Goal: Use online tool/utility: Utilize a website feature to perform a specific function

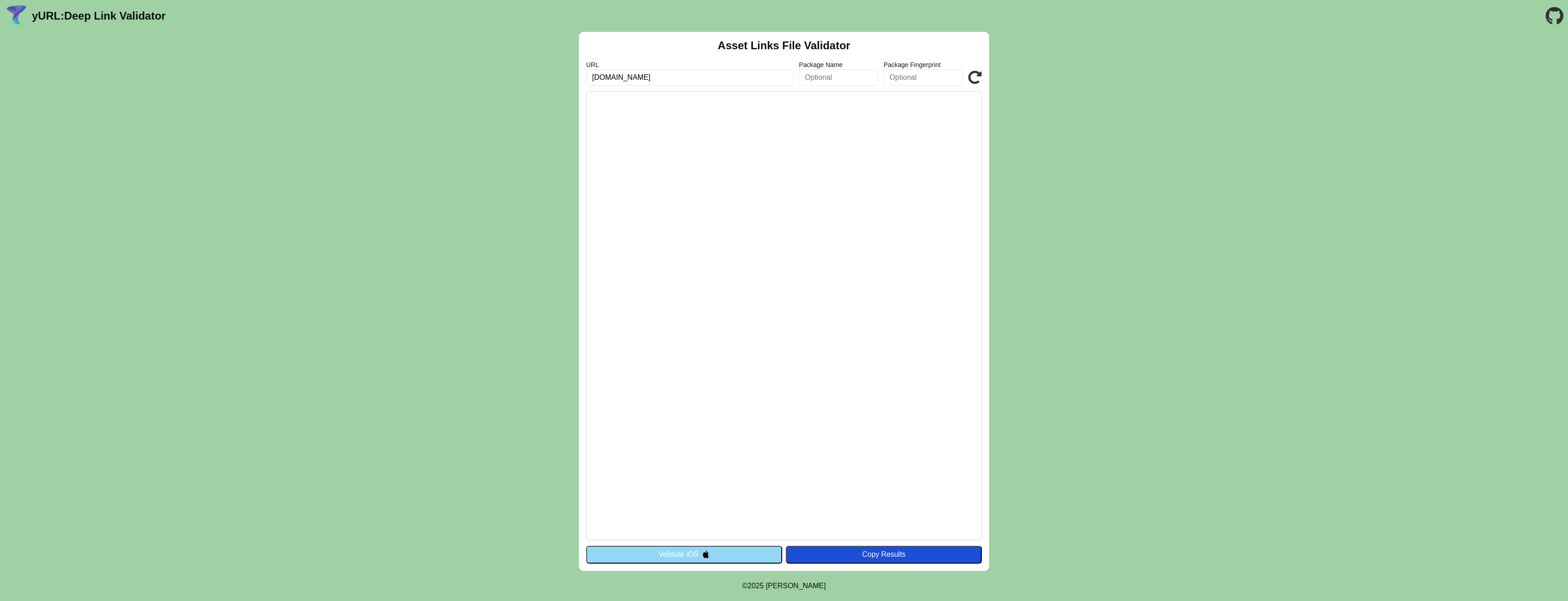
type input "[DOMAIN_NAME]"
click button "Validate" at bounding box center [0, 0] width 0 height 0
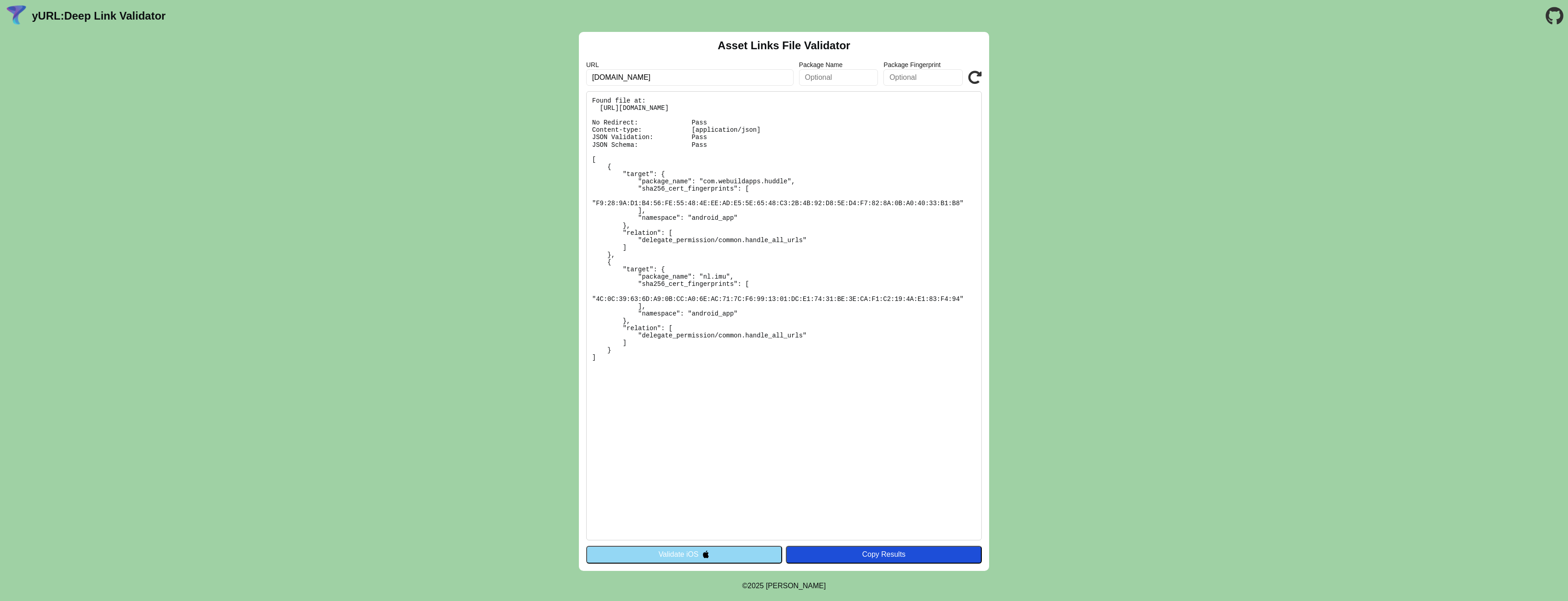
click at [693, 105] on pre "Found file at: https://link.thehuddle.nl/.well-known/assetlinks.json No Redirec…" at bounding box center [784, 315] width 396 height 449
click at [698, 105] on pre "Found file at: https://link.thehuddle.nl/.well-known/assetlinks.json No Redirec…" at bounding box center [784, 315] width 396 height 449
click at [701, 555] on button "Validate iOS" at bounding box center [684, 554] width 196 height 17
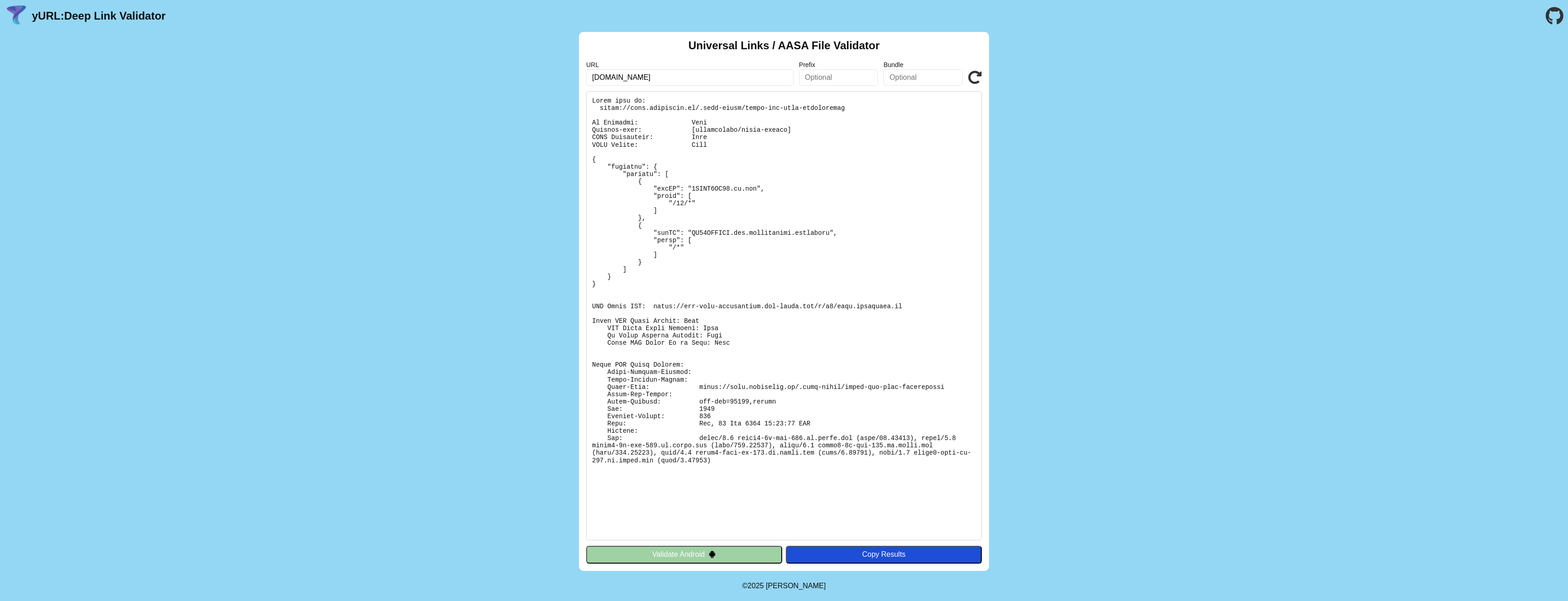
click at [755, 407] on pre at bounding box center [784, 315] width 396 height 449
click at [745, 407] on pre at bounding box center [784, 315] width 396 height 449
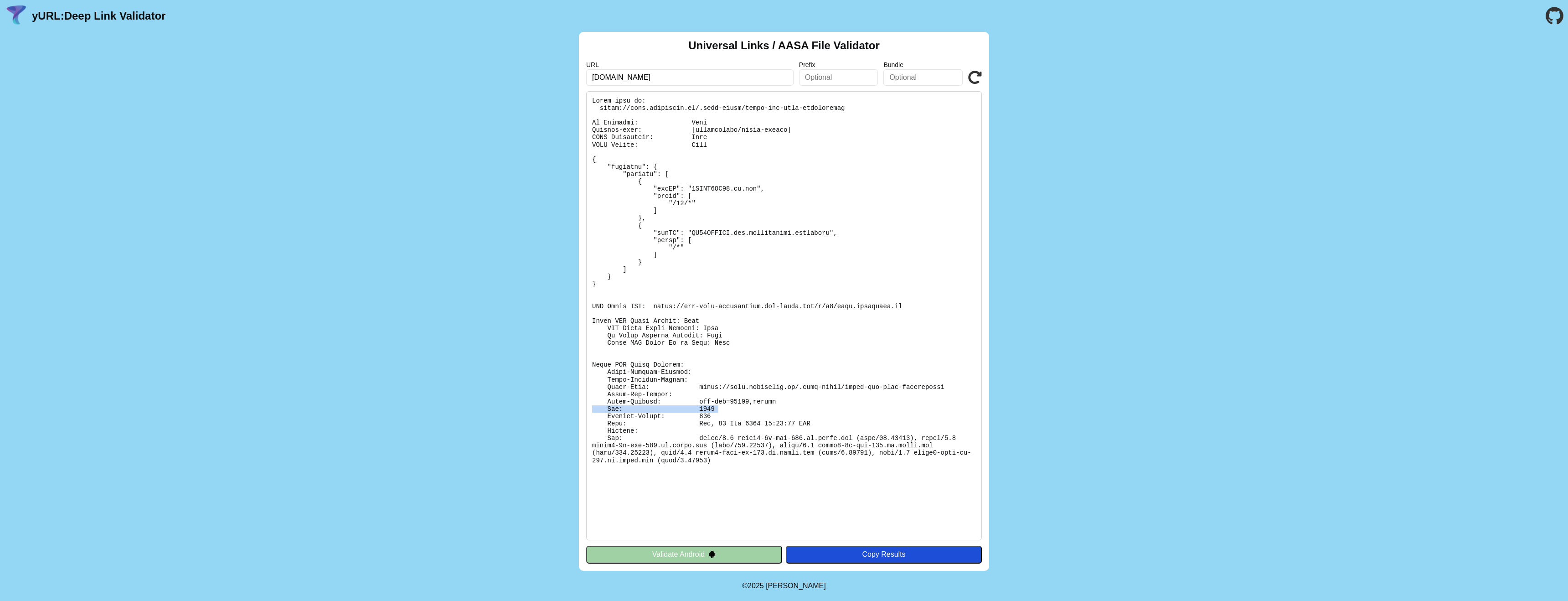
click at [745, 407] on pre at bounding box center [784, 315] width 396 height 449
click at [750, 407] on pre at bounding box center [784, 315] width 396 height 449
click at [746, 407] on pre at bounding box center [784, 315] width 396 height 449
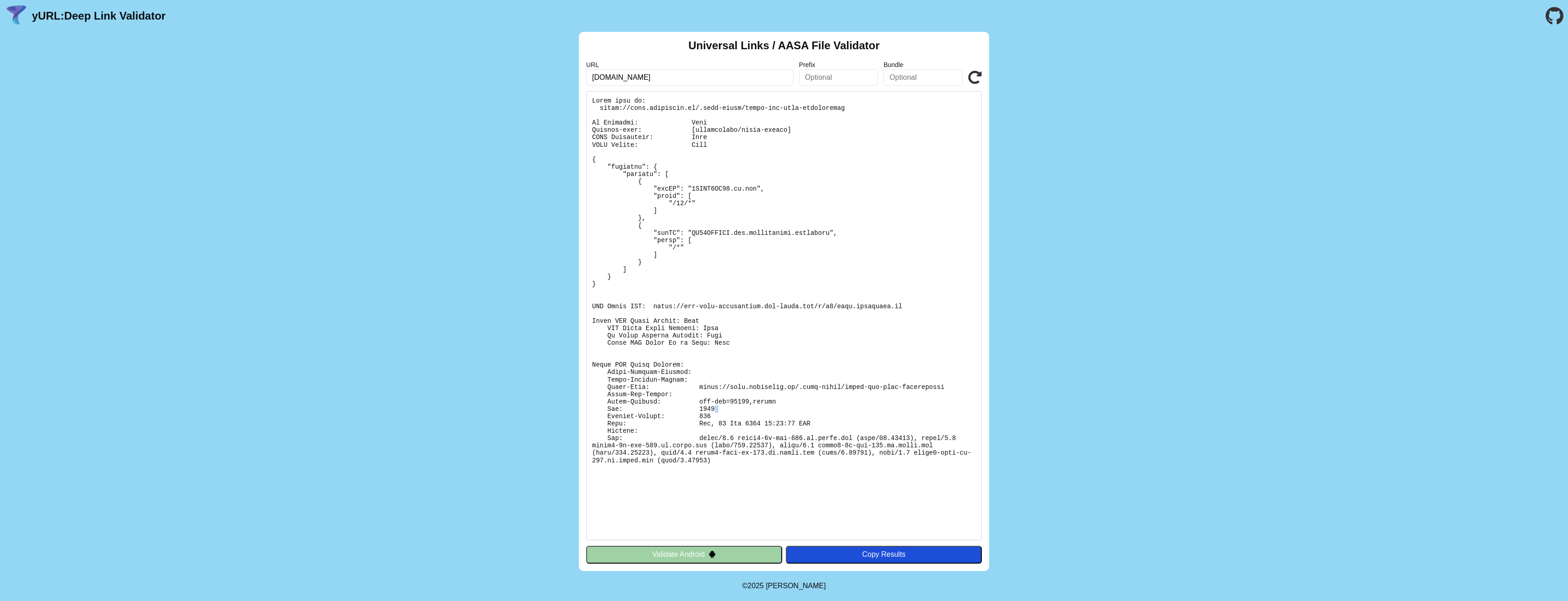
click at [746, 407] on pre at bounding box center [784, 315] width 396 height 449
click at [753, 407] on pre at bounding box center [784, 315] width 396 height 449
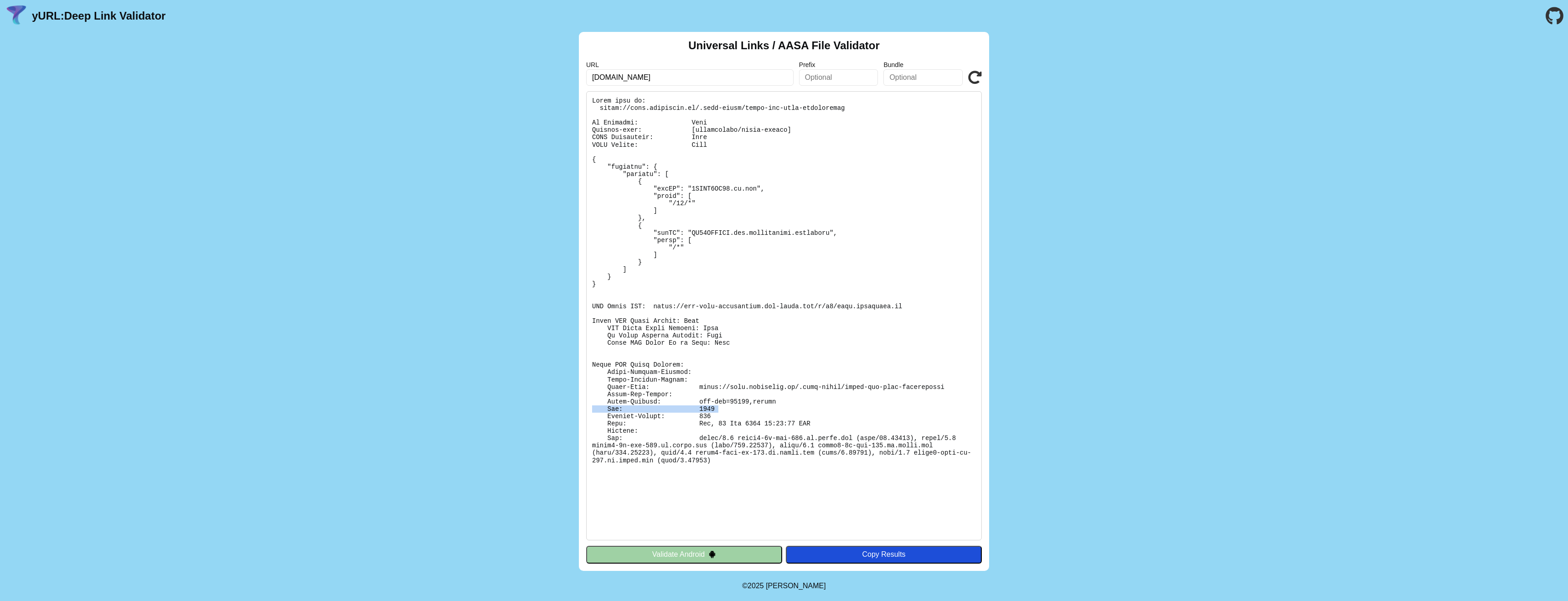
click at [748, 407] on pre at bounding box center [784, 315] width 396 height 449
click at [753, 407] on pre at bounding box center [784, 315] width 396 height 449
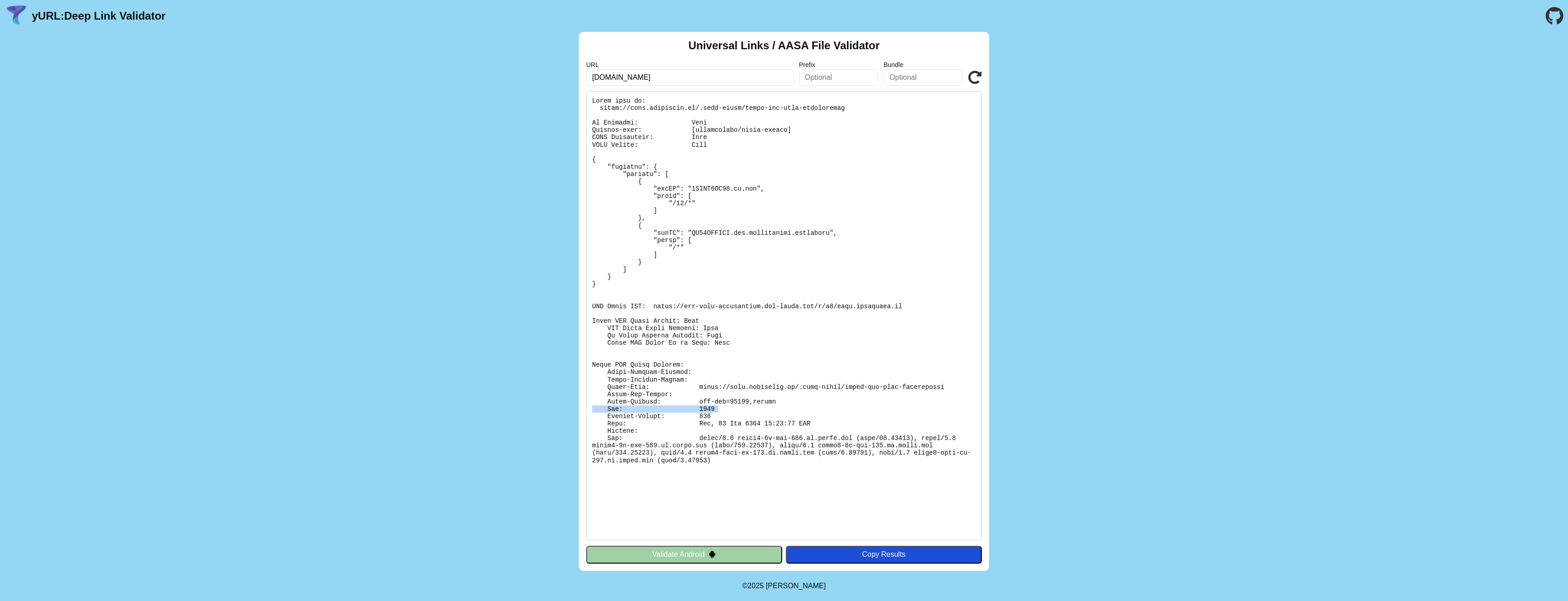
click at [753, 407] on pre at bounding box center [784, 315] width 396 height 449
click at [749, 407] on pre at bounding box center [784, 315] width 396 height 449
click at [742, 407] on pre at bounding box center [784, 315] width 396 height 449
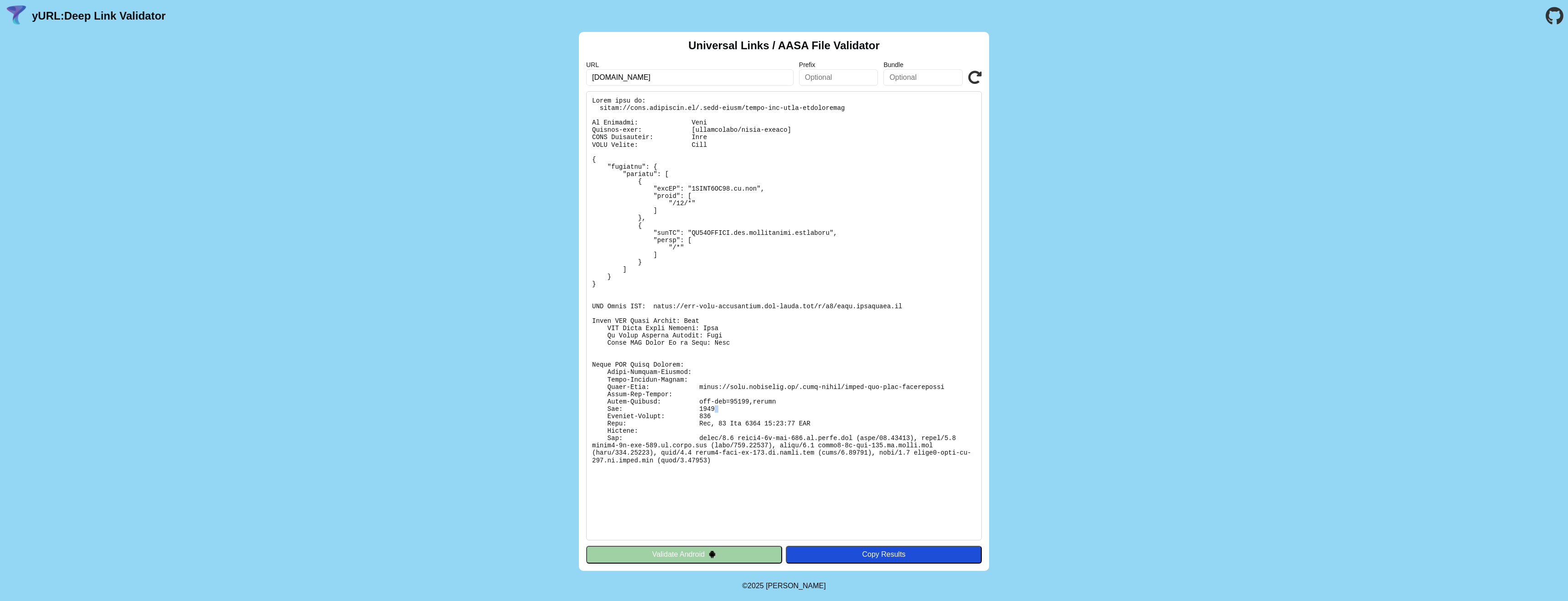
click at [742, 407] on pre at bounding box center [784, 315] width 396 height 449
click at [747, 407] on pre at bounding box center [784, 315] width 396 height 449
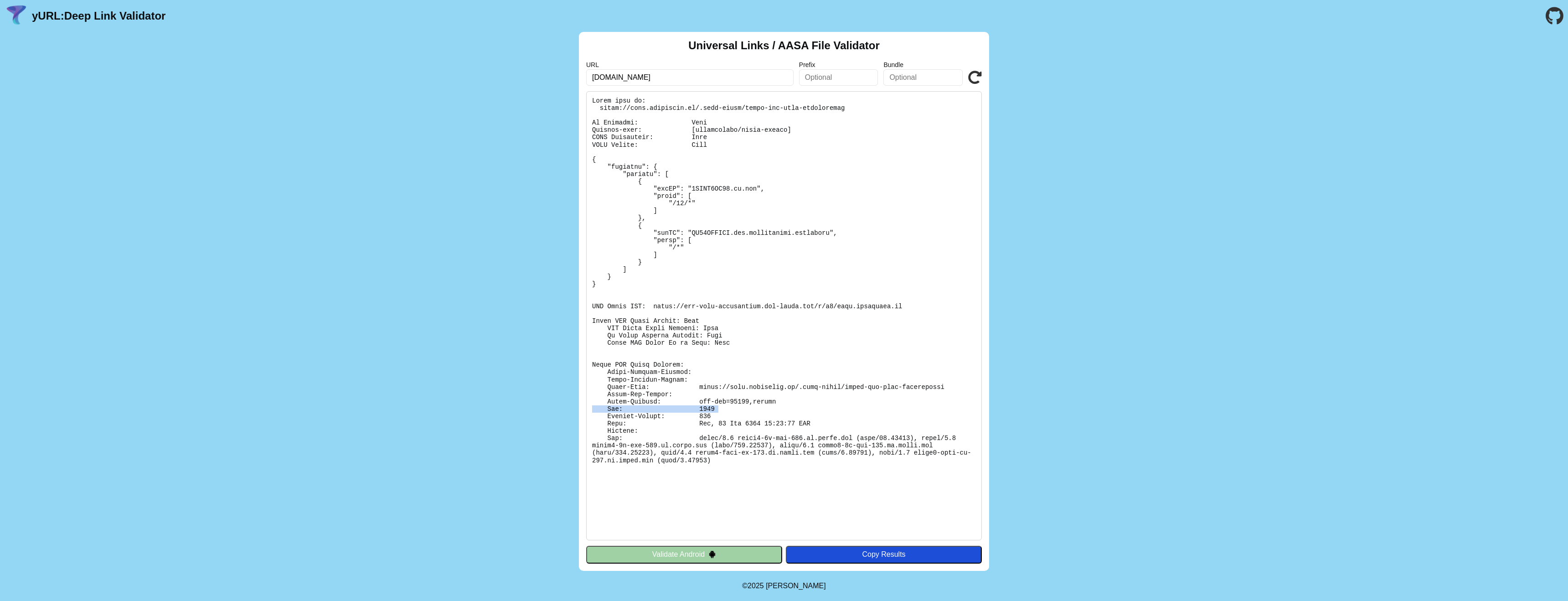
click at [739, 407] on pre at bounding box center [784, 315] width 396 height 449
click at [708, 497] on pre at bounding box center [784, 315] width 396 height 449
click at [704, 483] on pre at bounding box center [784, 315] width 396 height 449
click at [545, 514] on div "Universal Links / AASA File Validator URL link.thehuddle.nl Prefix Bundle Valid…" at bounding box center [784, 301] width 1568 height 539
click at [670, 552] on button "Validate Android" at bounding box center [684, 554] width 196 height 17
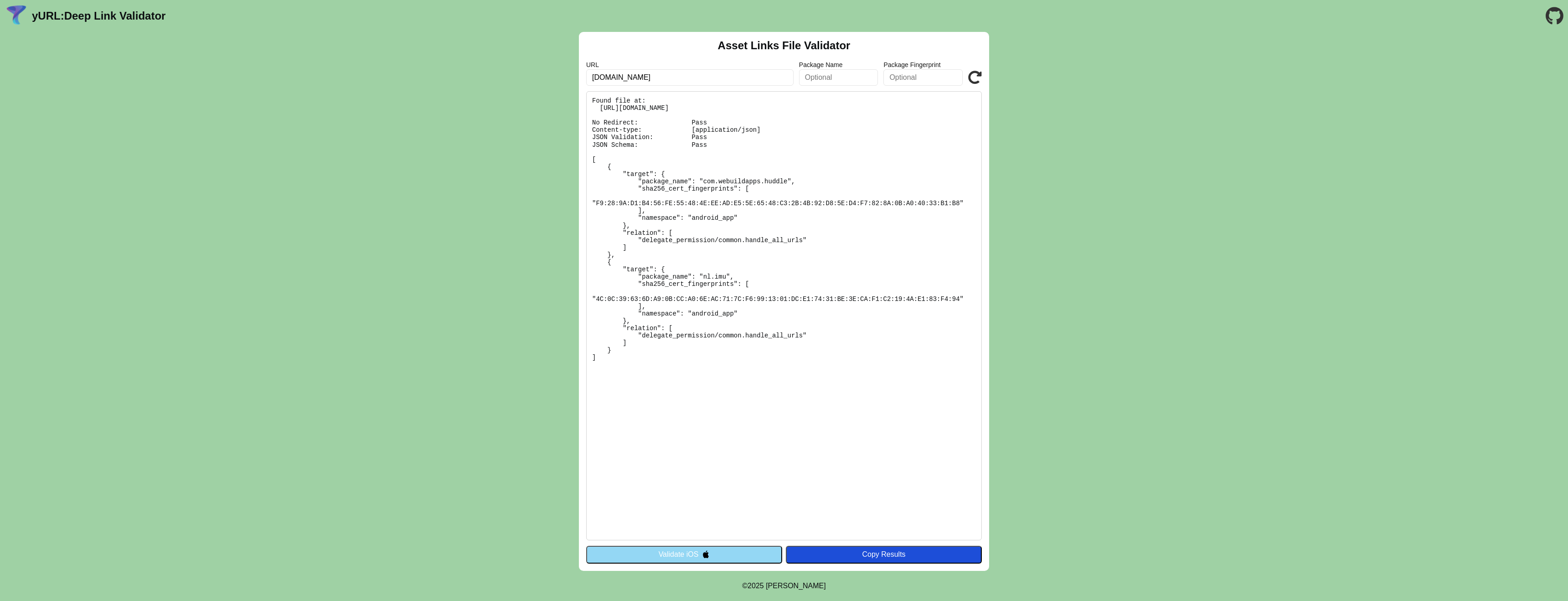
click at [666, 551] on button "Validate iOS" at bounding box center [684, 554] width 196 height 17
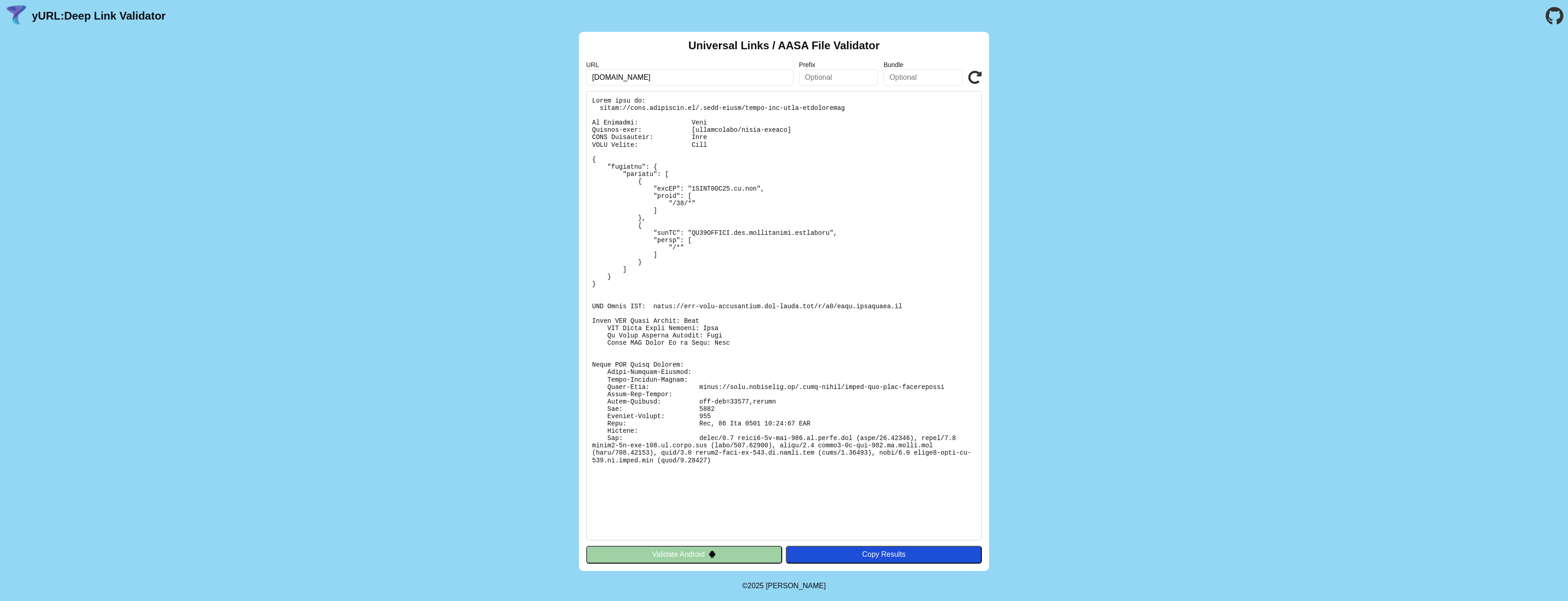
click at [723, 407] on pre at bounding box center [784, 315] width 396 height 449
click at [732, 382] on pre at bounding box center [784, 315] width 396 height 449
drag, startPoint x: 917, startPoint y: 303, endPoint x: 654, endPoint y: 307, distance: 263.0
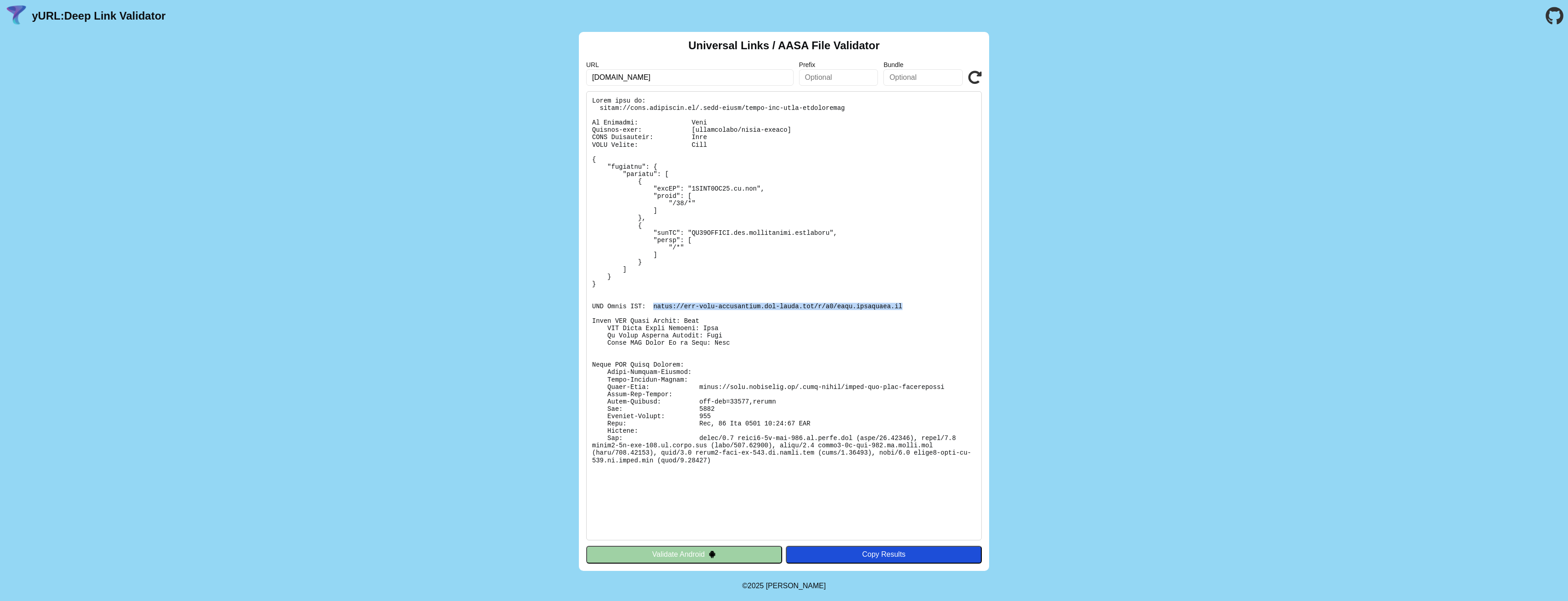
click at [654, 307] on pre at bounding box center [784, 315] width 396 height 449
copy pre "[URL][DOMAIN_NAME][DOMAIN_NAME]"
